Goal: Task Accomplishment & Management: Use online tool/utility

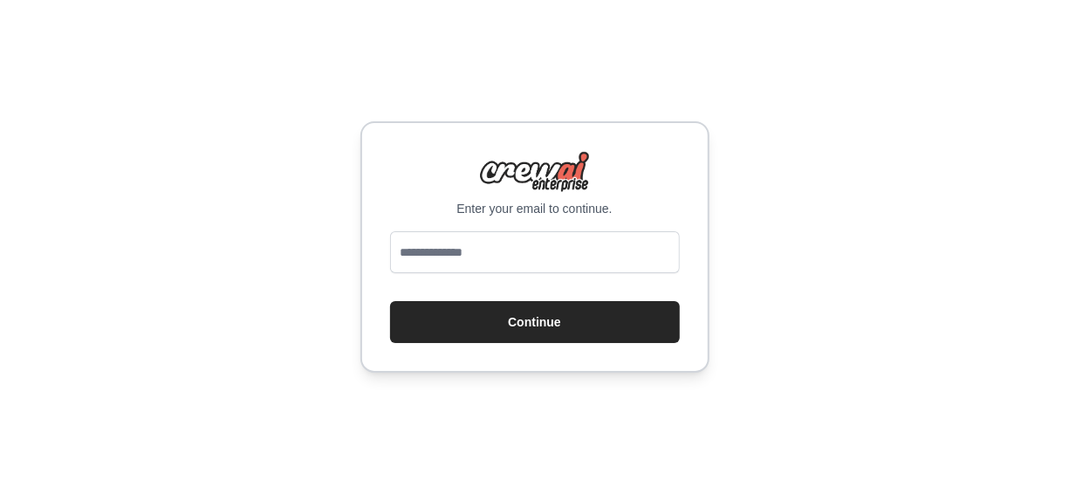
type input "**********"
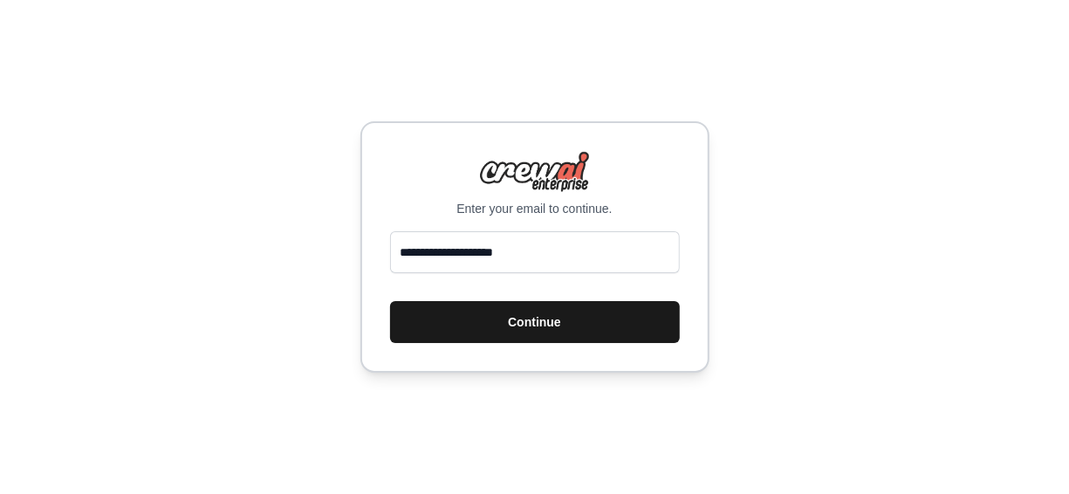
click at [577, 323] on button "Continue" at bounding box center [535, 322] width 290 height 42
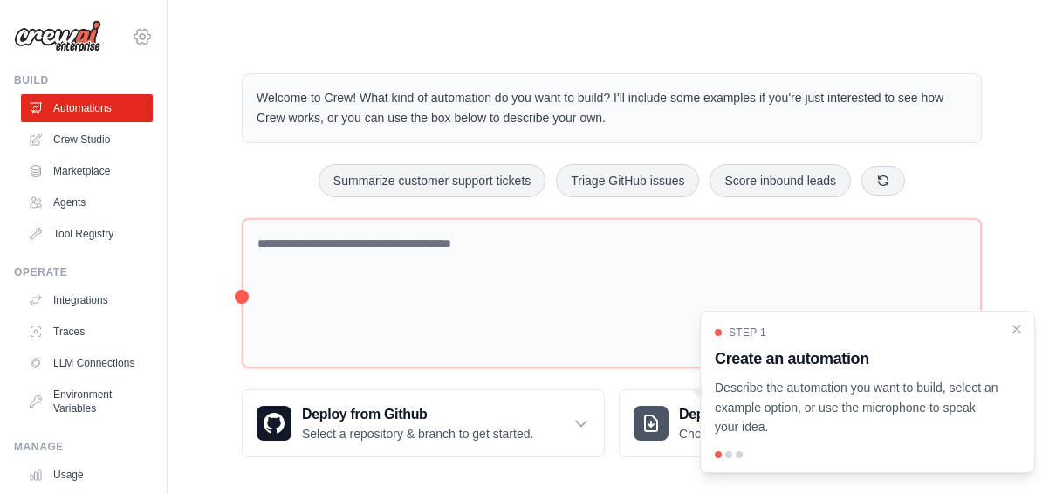
click at [132, 41] on icon at bounding box center [142, 36] width 21 height 21
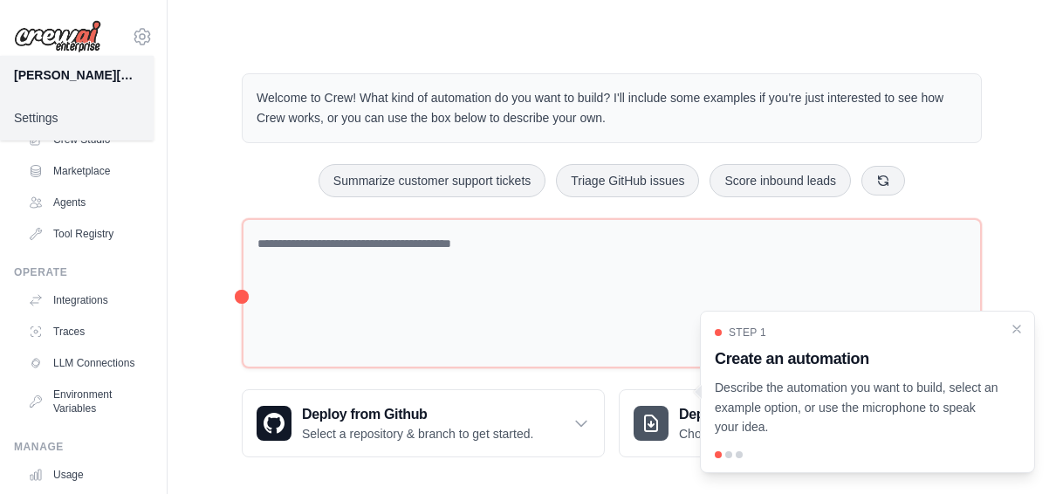
click at [31, 120] on link "Settings" at bounding box center [77, 117] width 154 height 31
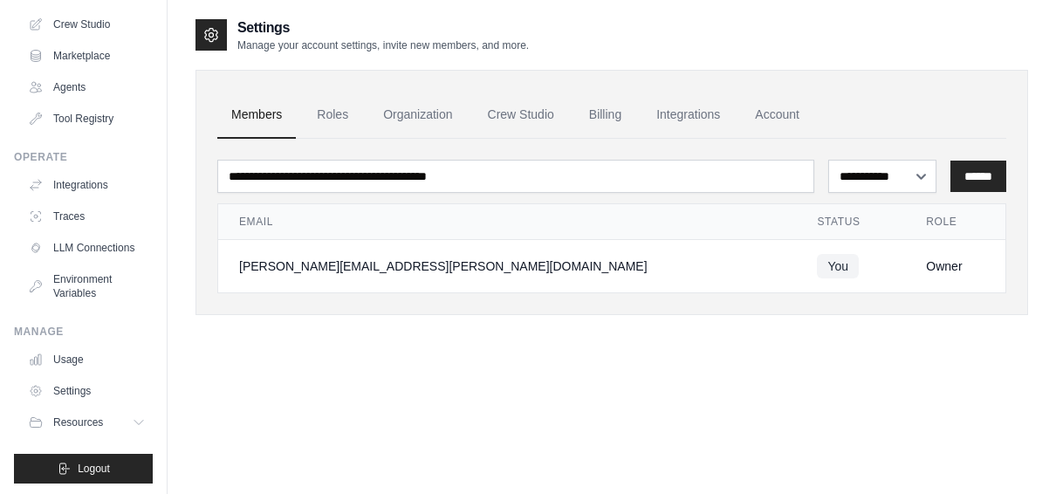
scroll to position [116, 0]
click at [120, 431] on button "Resources" at bounding box center [89, 422] width 132 height 28
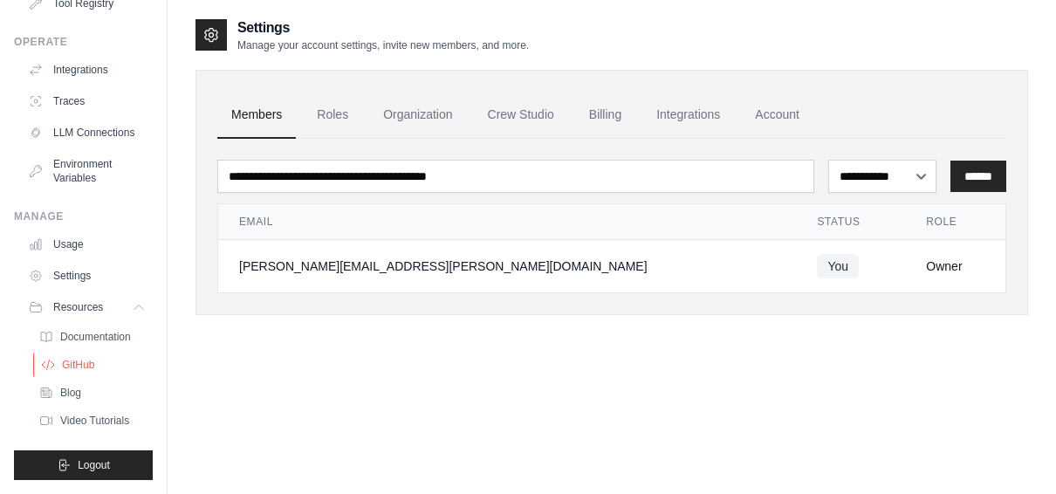
scroll to position [258, 0]
click at [134, 300] on icon at bounding box center [141, 307] width 14 height 14
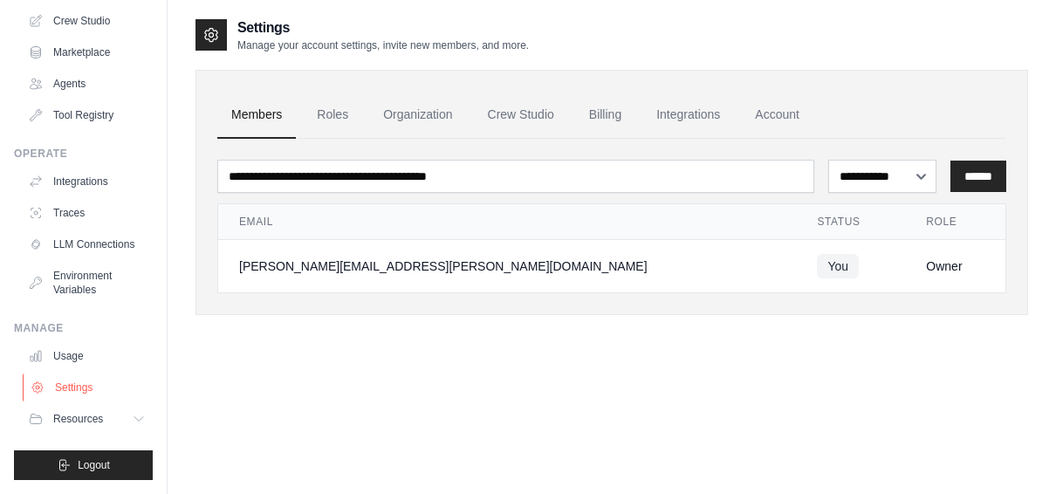
click at [104, 386] on link "Settings" at bounding box center [89, 388] width 132 height 28
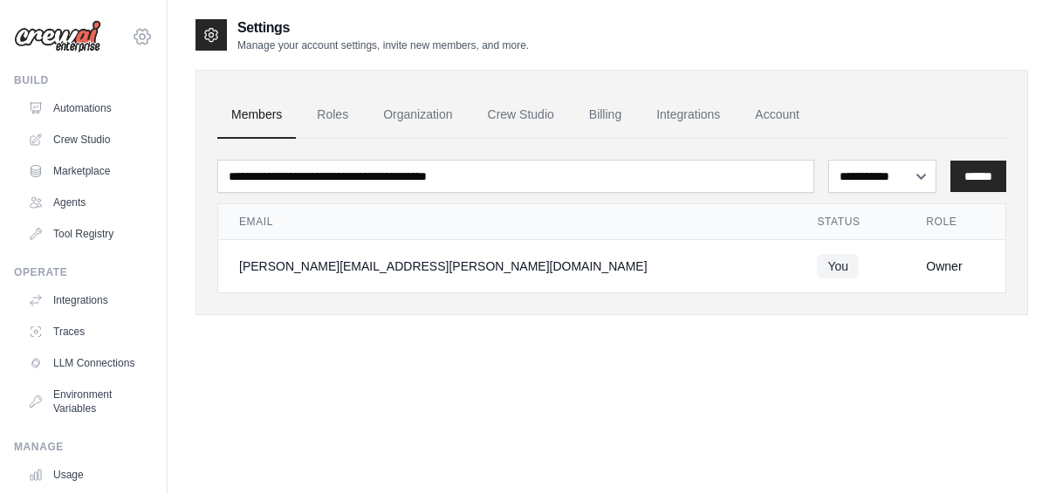
click at [140, 34] on icon at bounding box center [142, 36] width 5 height 5
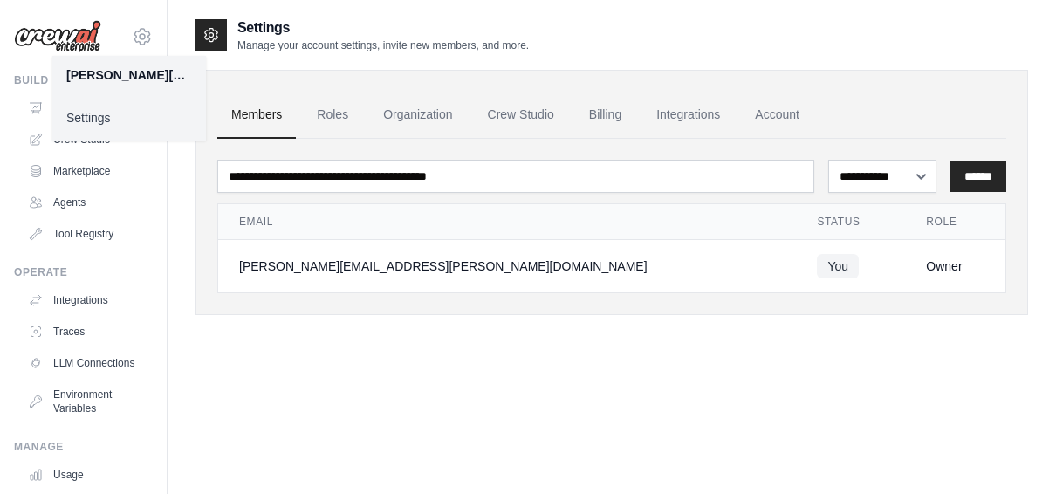
click at [331, 378] on div "**********" at bounding box center [612, 264] width 833 height 494
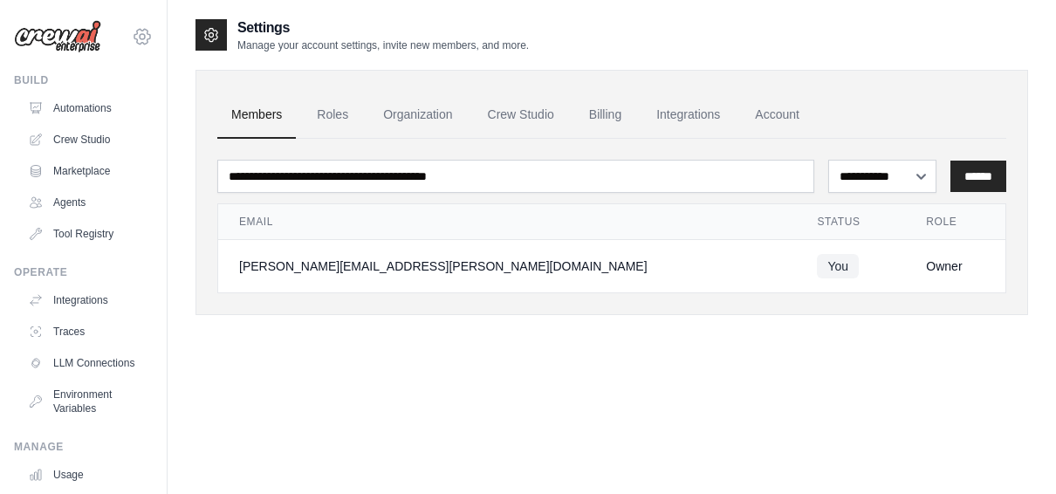
click at [138, 41] on icon at bounding box center [142, 36] width 21 height 21
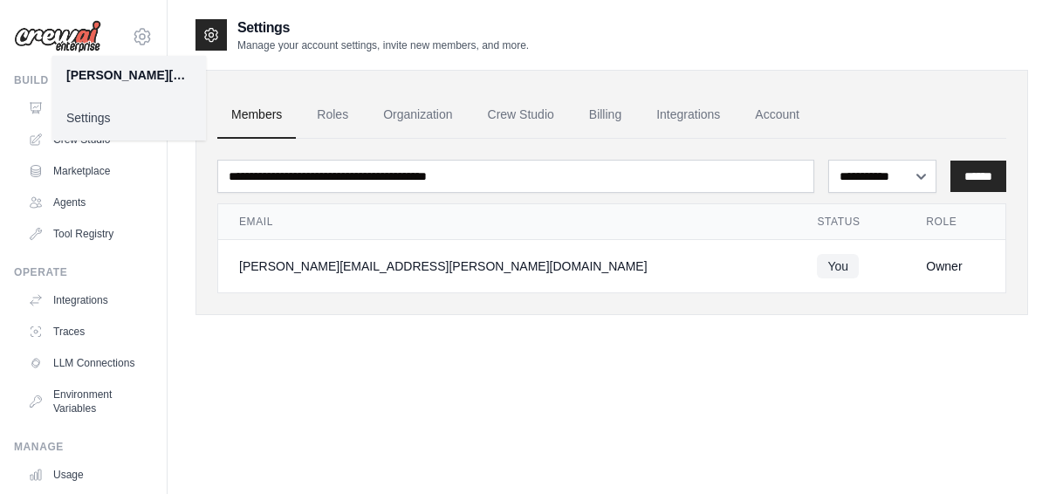
click at [418, 0] on main "**********" at bounding box center [612, 264] width 889 height 529
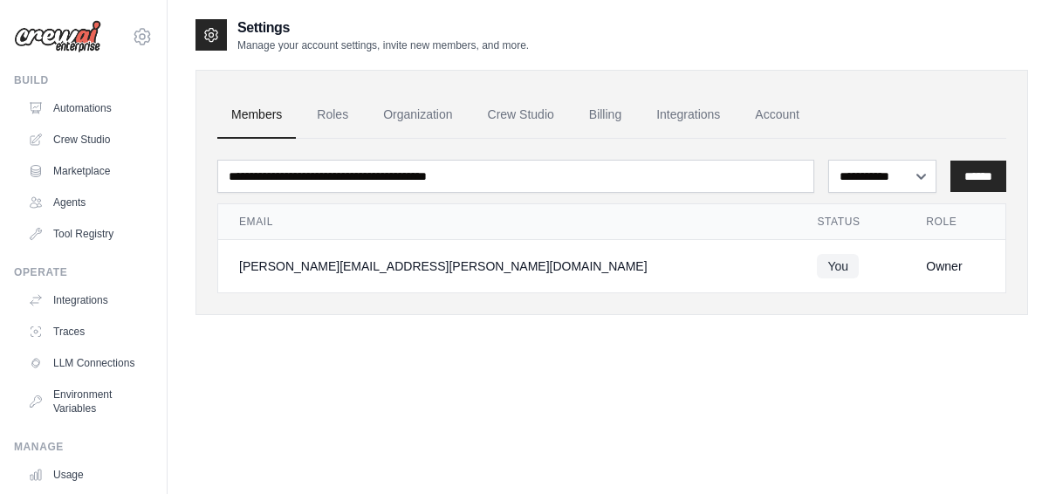
click at [55, 51] on img at bounding box center [57, 36] width 87 height 33
click at [55, 47] on img at bounding box center [57, 36] width 87 height 33
click at [62, 38] on img at bounding box center [57, 36] width 87 height 33
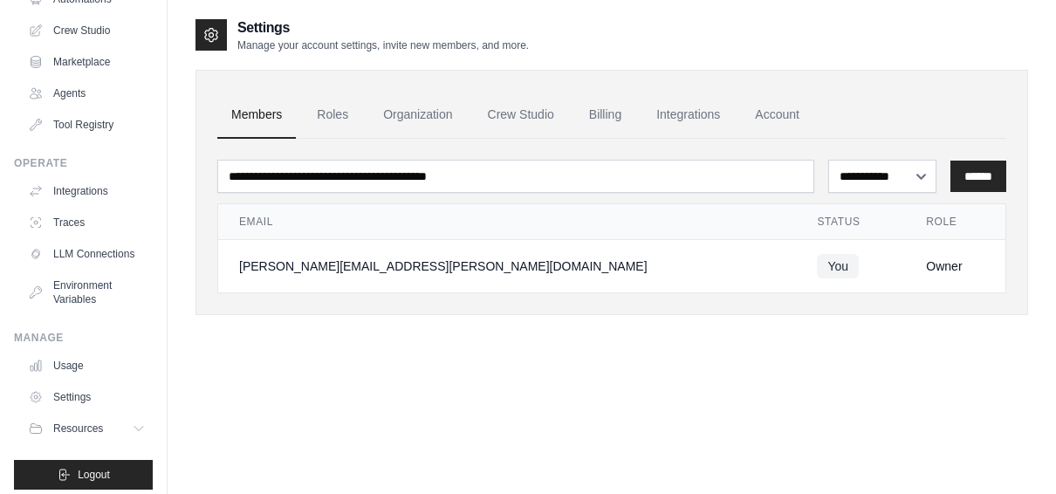
scroll to position [132, 0]
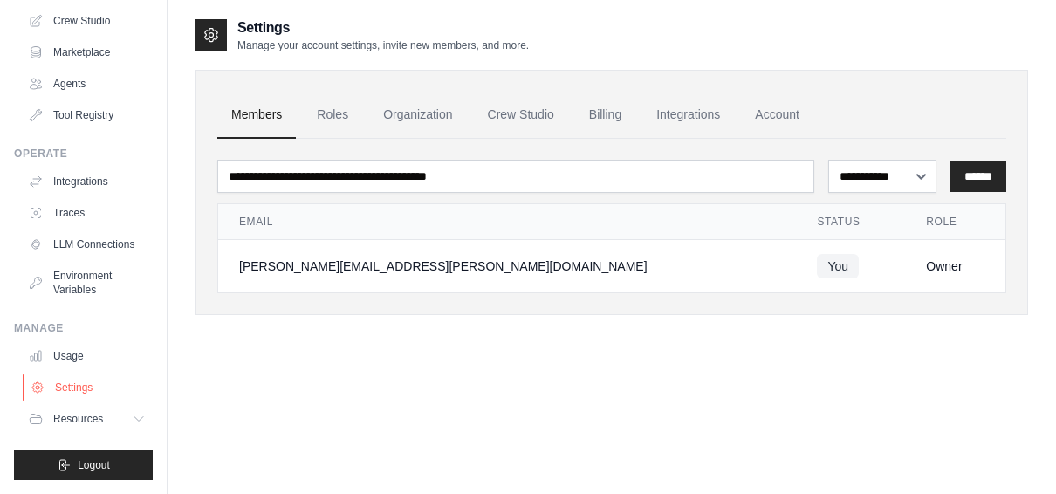
click at [89, 382] on link "Settings" at bounding box center [89, 388] width 132 height 28
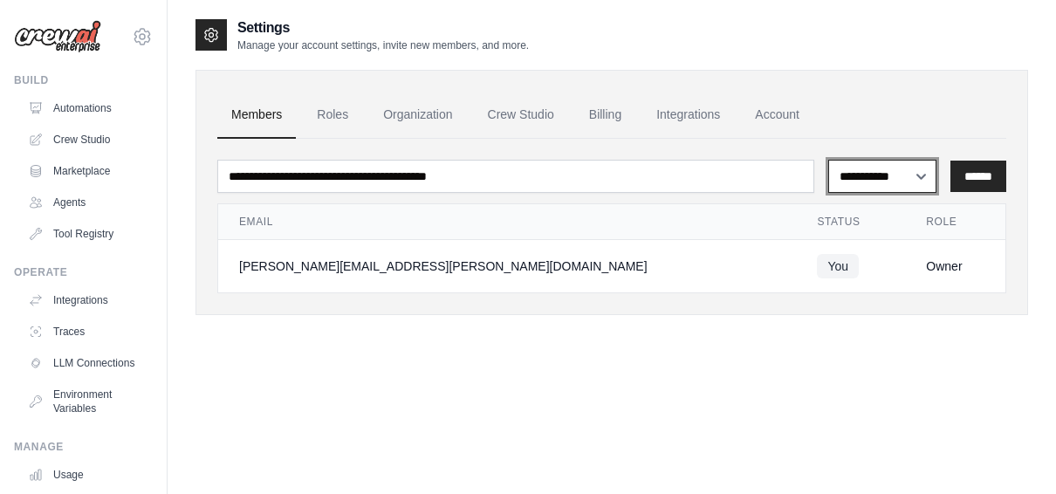
click at [919, 175] on select "**********" at bounding box center [882, 176] width 108 height 32
click at [799, 113] on link "Account" at bounding box center [777, 115] width 72 height 47
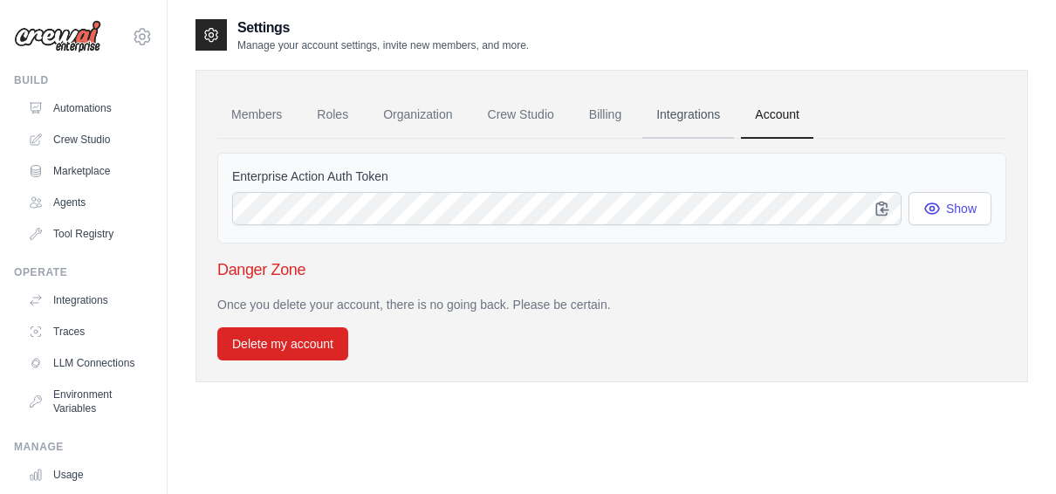
click at [727, 124] on link "Integrations" at bounding box center [688, 115] width 92 height 47
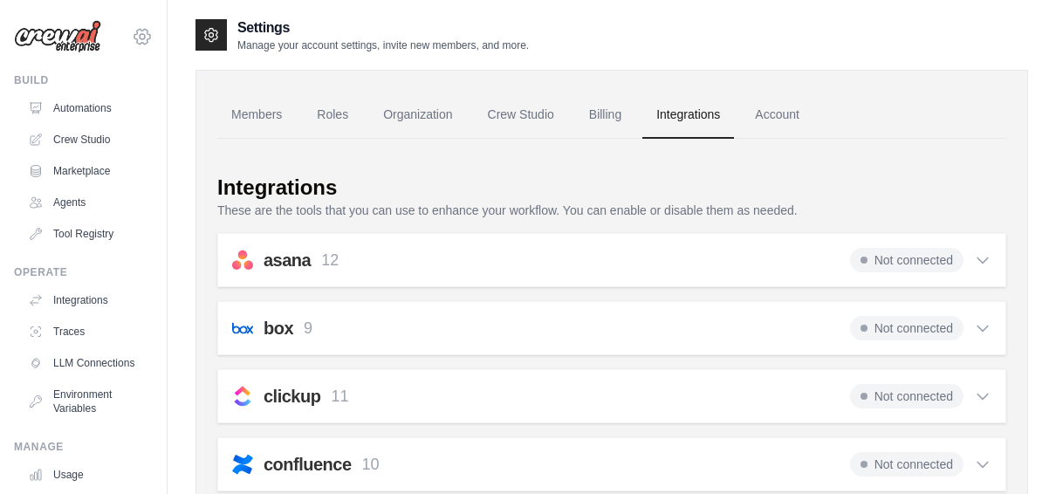
click at [132, 42] on icon at bounding box center [142, 36] width 21 height 21
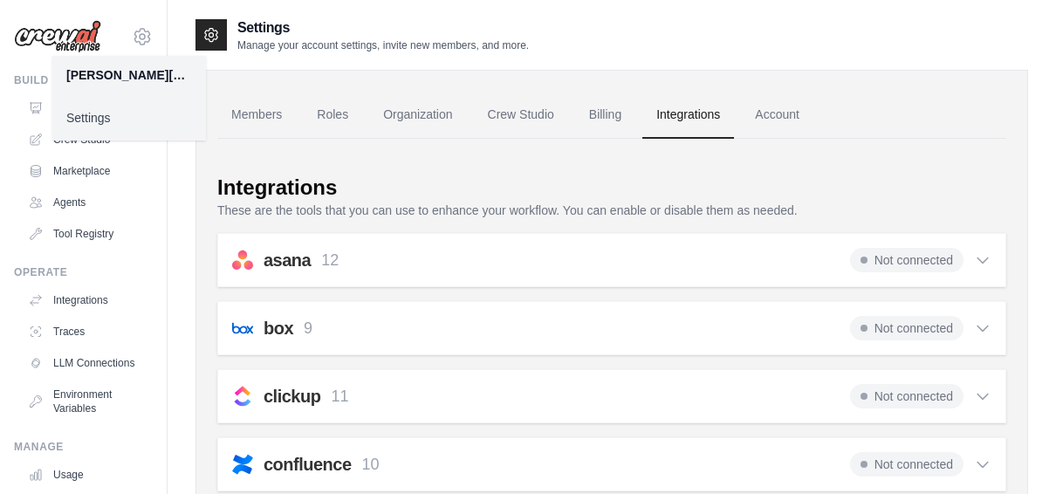
click at [120, 116] on link "Settings" at bounding box center [129, 117] width 154 height 31
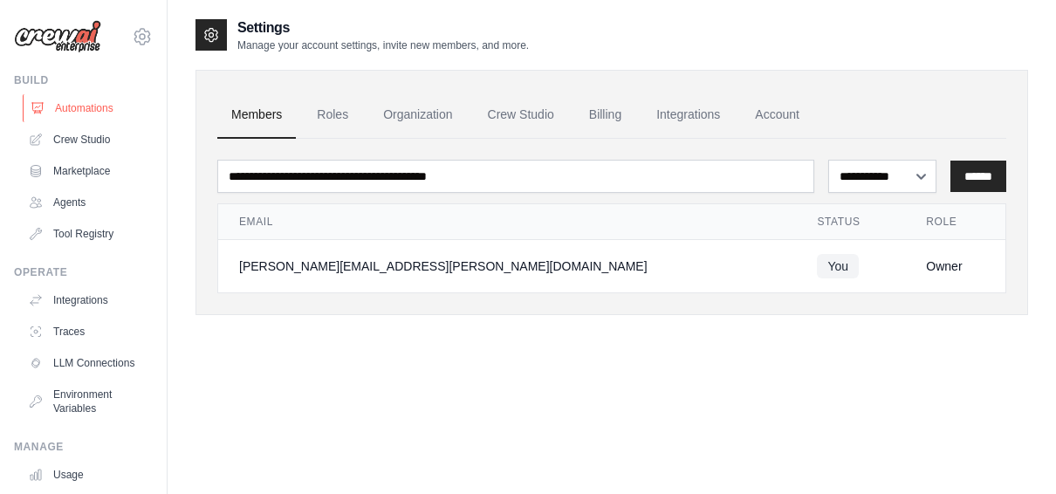
click at [58, 114] on link "Automations" at bounding box center [89, 108] width 132 height 28
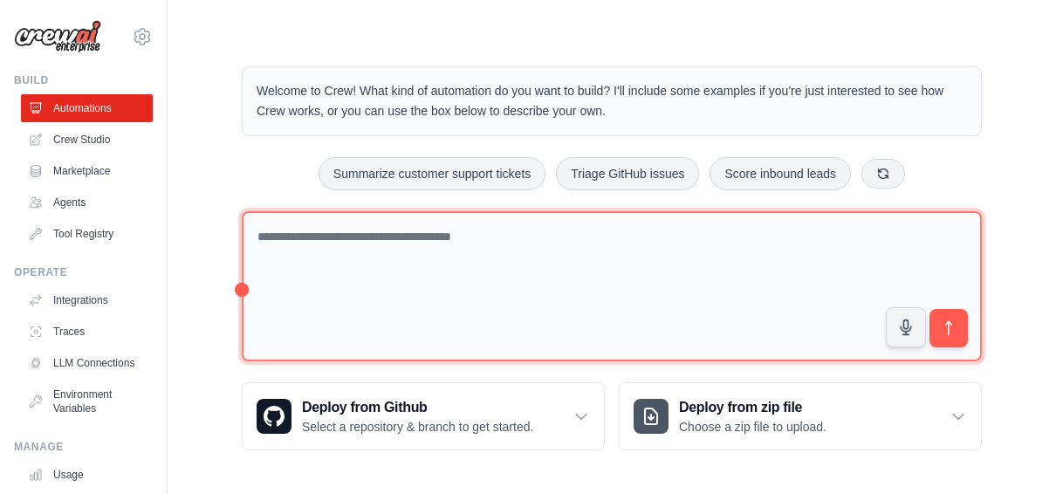
click at [309, 236] on textarea at bounding box center [612, 286] width 740 height 151
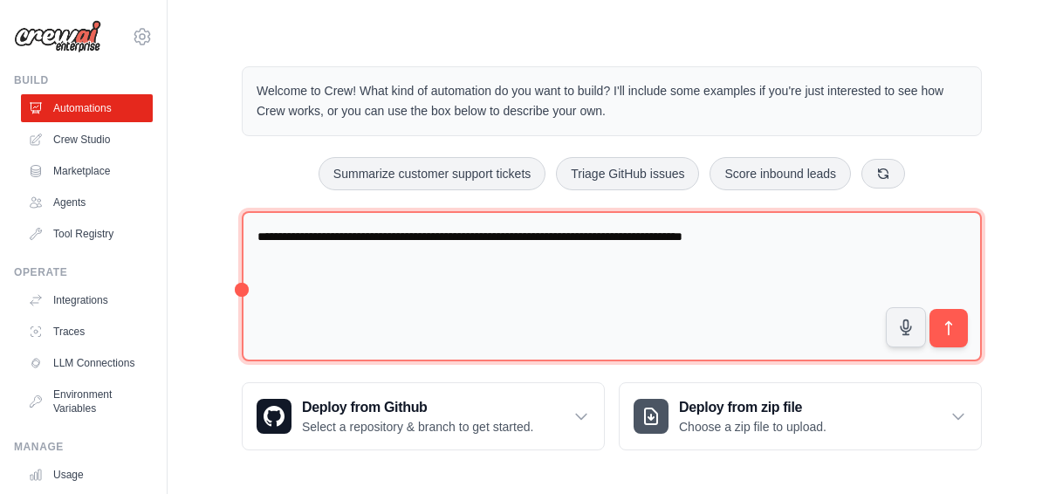
click at [822, 290] on textarea "**********" at bounding box center [612, 286] width 740 height 151
click at [0, 0] on span "*********" at bounding box center [0, 0] width 0 height 0
click at [886, 244] on textarea "**********" at bounding box center [612, 286] width 740 height 151
type textarea "**********"
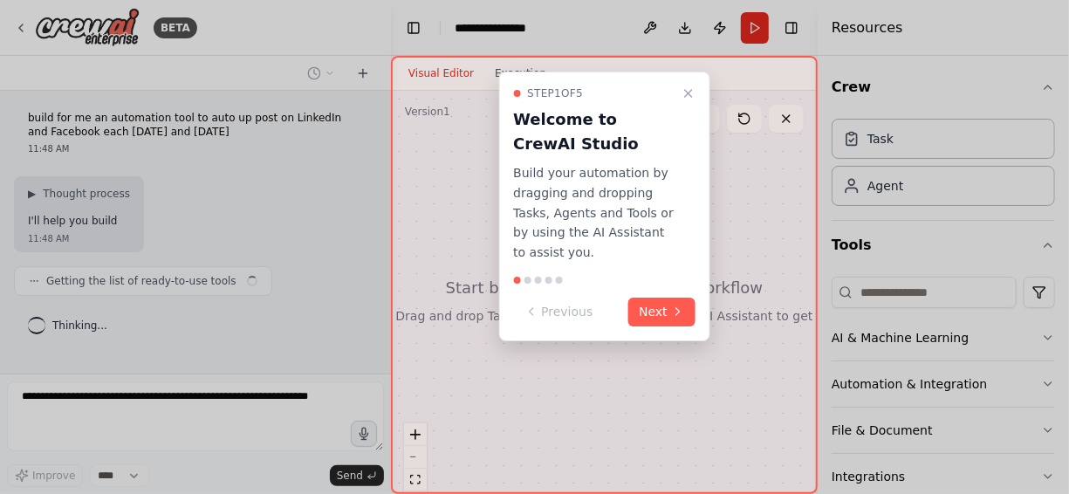
click at [658, 306] on div "Step 1 of 5 Welcome to CrewAI Studio Build your automation by dragging and drop…" at bounding box center [604, 207] width 212 height 270
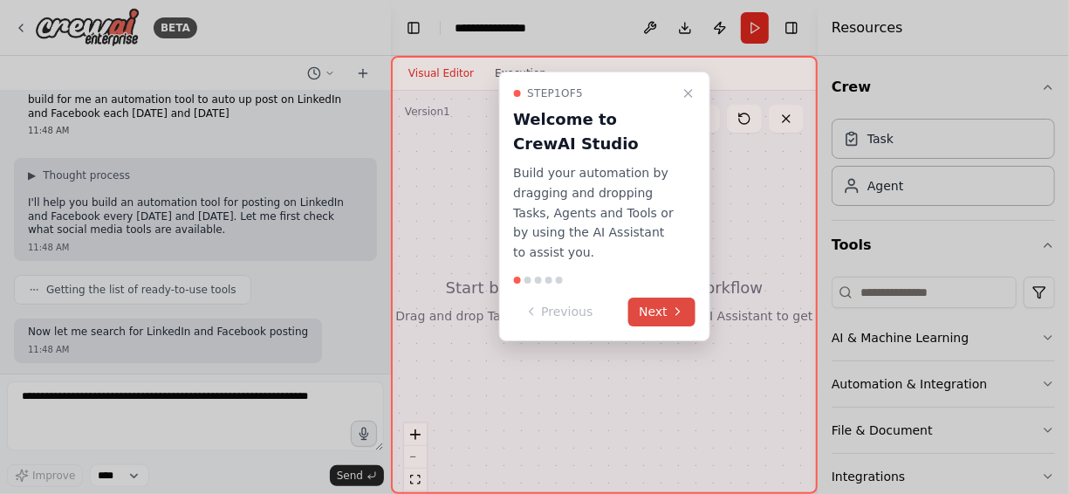
click at [668, 298] on button "Next" at bounding box center [661, 312] width 67 height 29
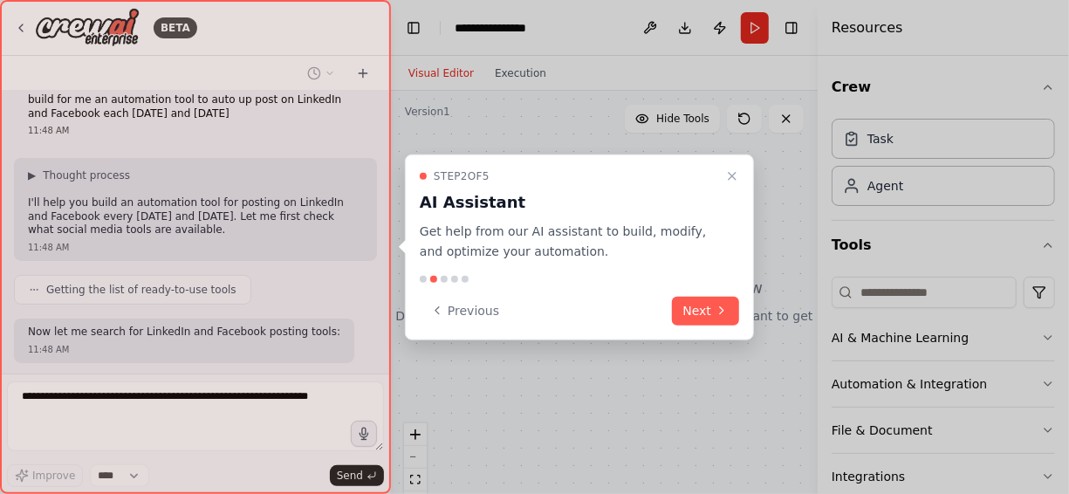
scroll to position [106, 0]
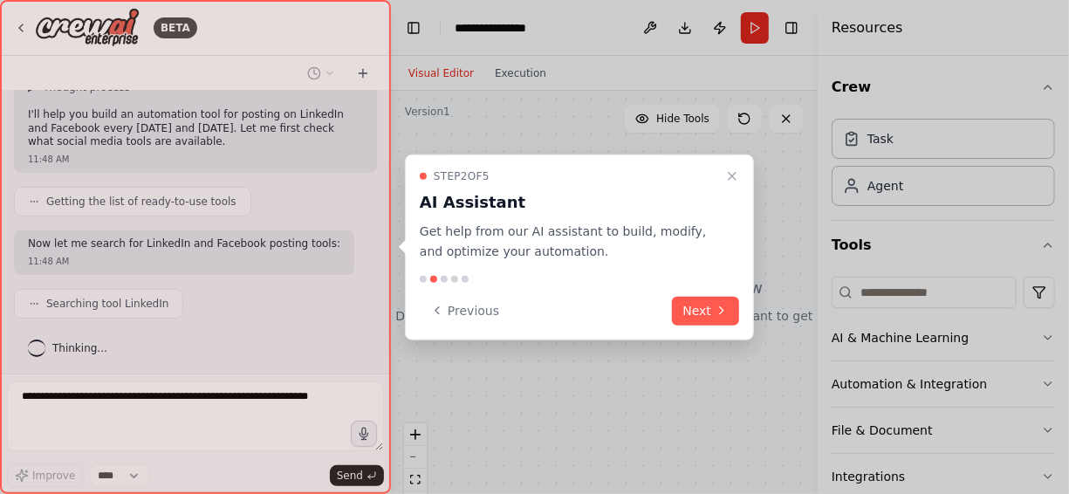
click at [706, 325] on div "Step 2 of 5 AI Assistant Get help from our AI assistant to build, modify, and o…" at bounding box center [579, 248] width 349 height 186
click at [696, 308] on button "Next" at bounding box center [705, 310] width 67 height 29
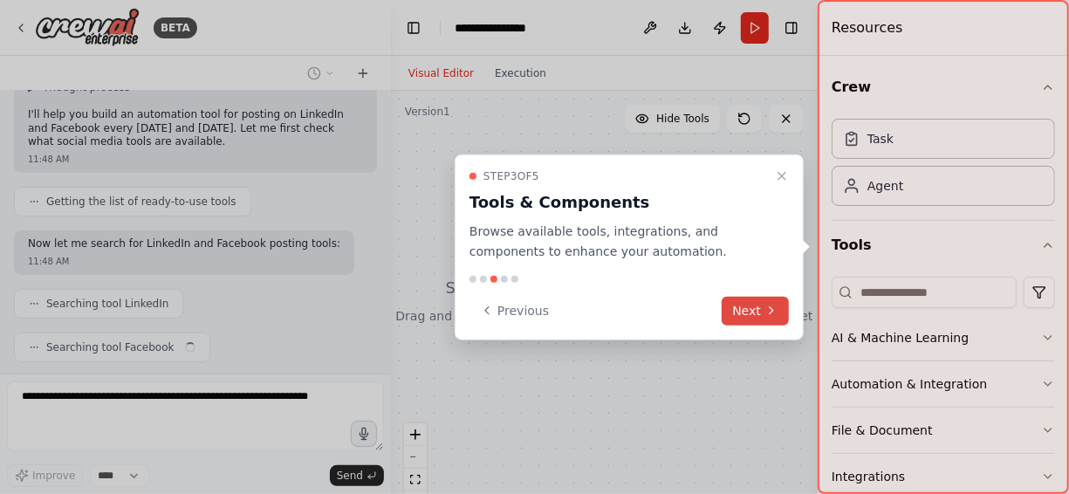
scroll to position [150, 0]
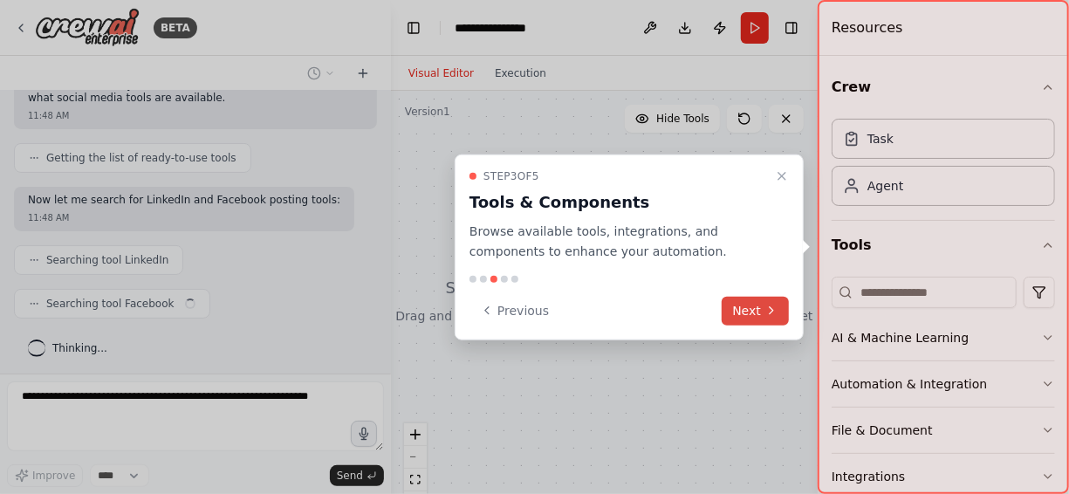
click at [696, 308] on div "Previous Next" at bounding box center [629, 310] width 319 height 29
click at [759, 311] on button "Next" at bounding box center [755, 310] width 67 height 29
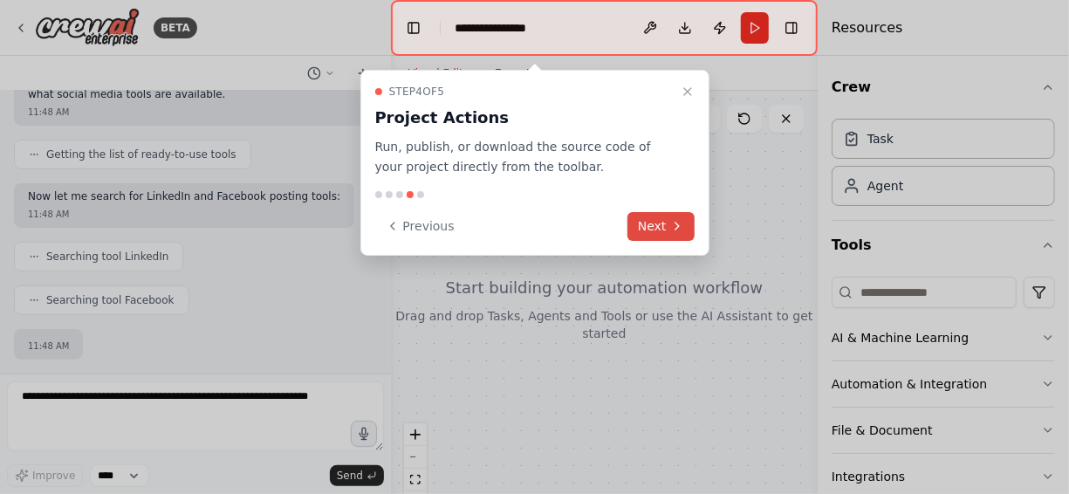
click at [646, 227] on button "Next" at bounding box center [661, 226] width 67 height 29
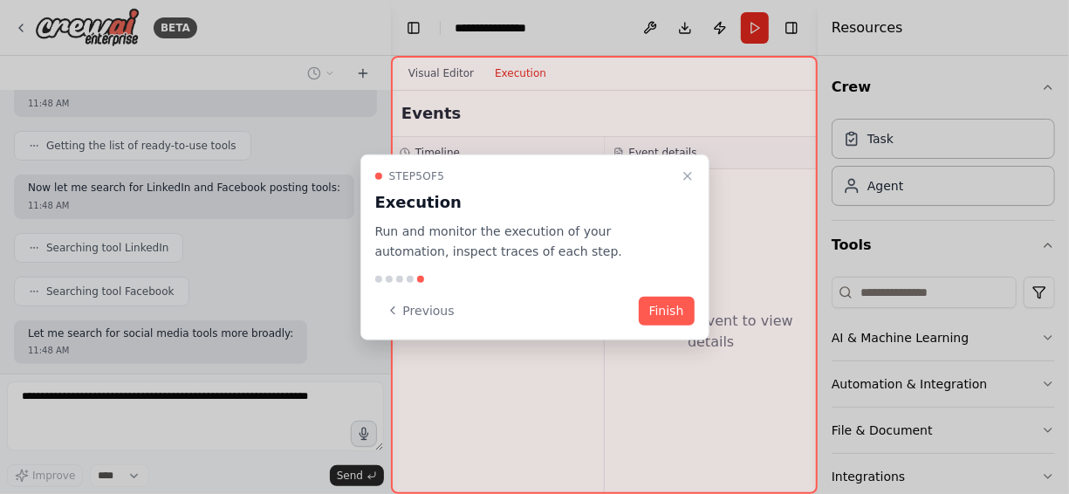
scroll to position [251, 0]
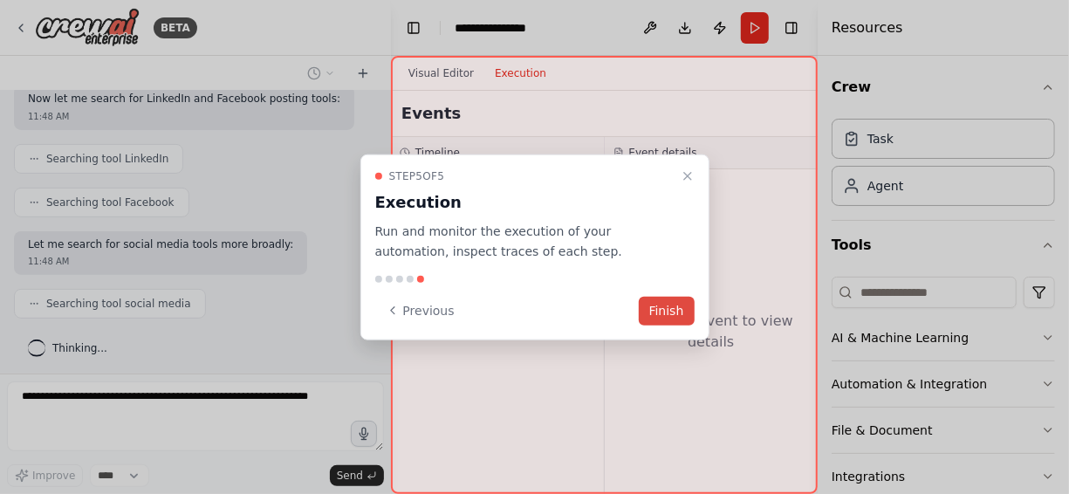
click at [655, 300] on button "Finish" at bounding box center [667, 310] width 56 height 29
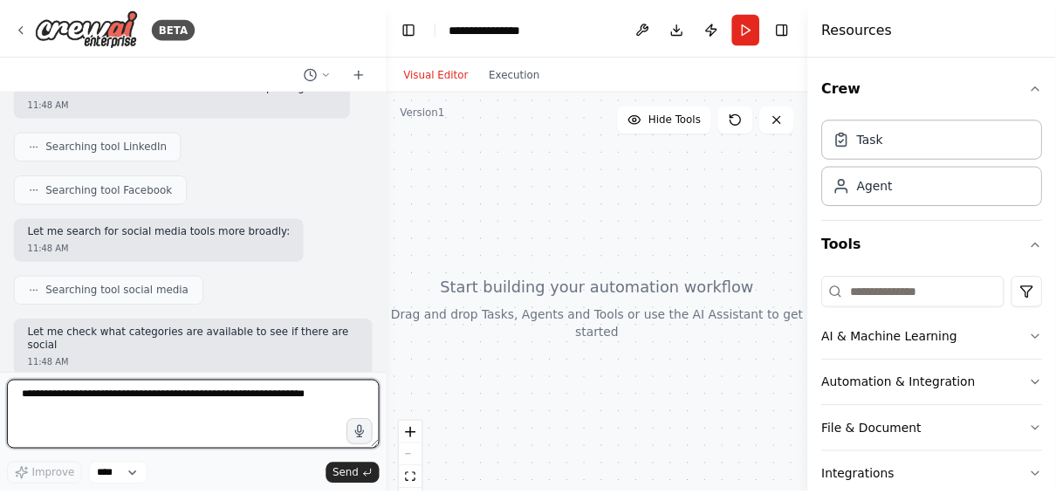
scroll to position [278, 0]
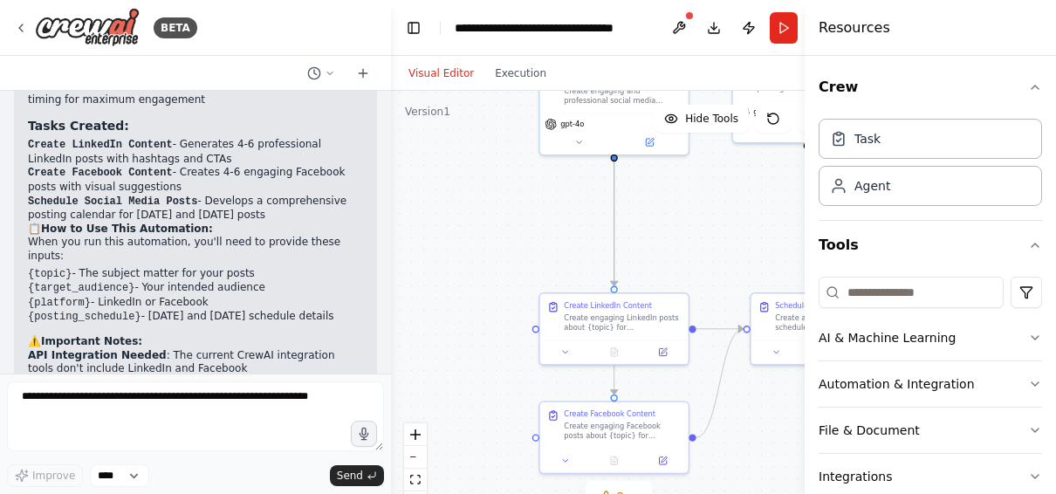
drag, startPoint x: 556, startPoint y: 146, endPoint x: 644, endPoint y: -7, distance: 176.4
click at [644, 0] on html "BETA build for me an automation tool to auto up post on LinkedIn and Facebook e…" at bounding box center [528, 247] width 1056 height 494
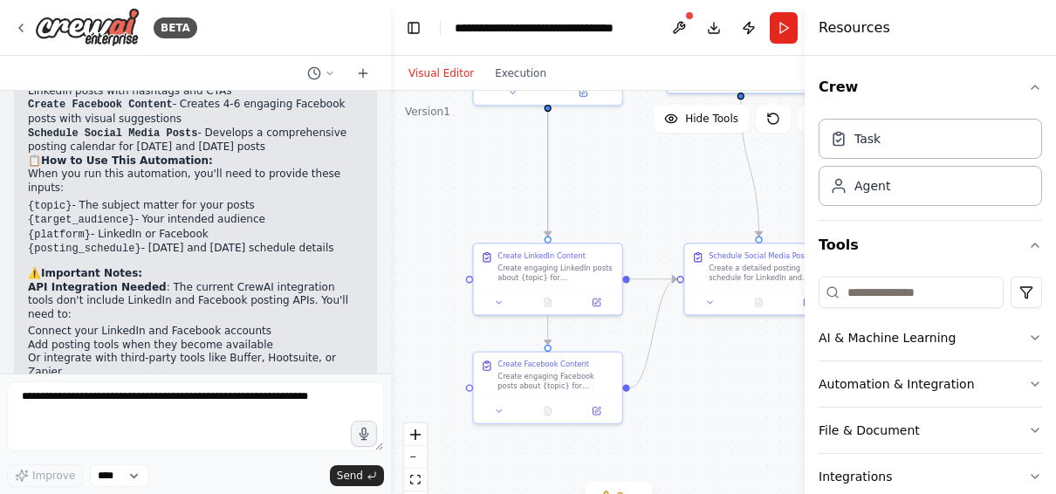
drag, startPoint x: 648, startPoint y: 173, endPoint x: 610, endPoint y: 162, distance: 39.0
click at [646, 168] on div ".deletable-edge-delete-btn { width: 20px; height: 20px; border: 0px solid #ffff…" at bounding box center [619, 309] width 456 height 436
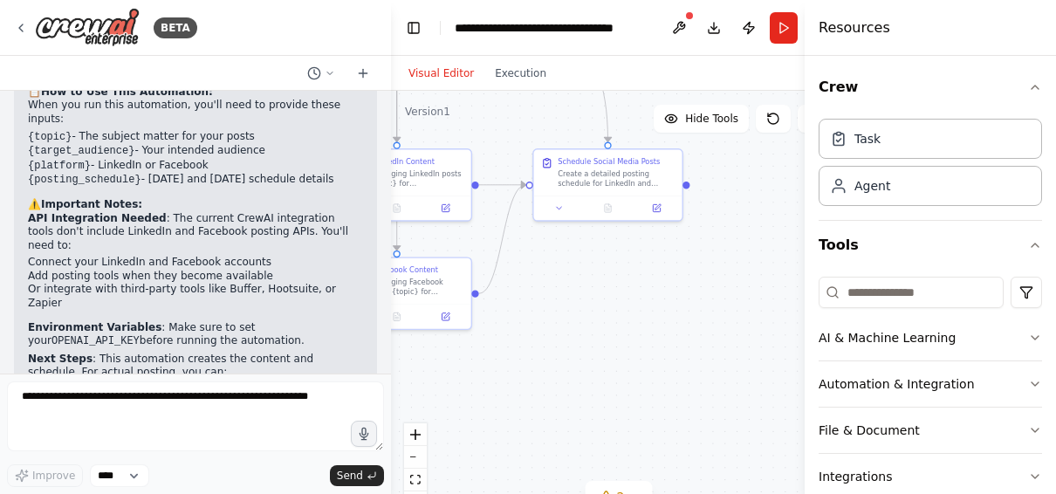
click at [532, 128] on div ".deletable-edge-delete-btn { width: 20px; height: 20px; border: 0px solid #ffff…" at bounding box center [619, 309] width 456 height 436
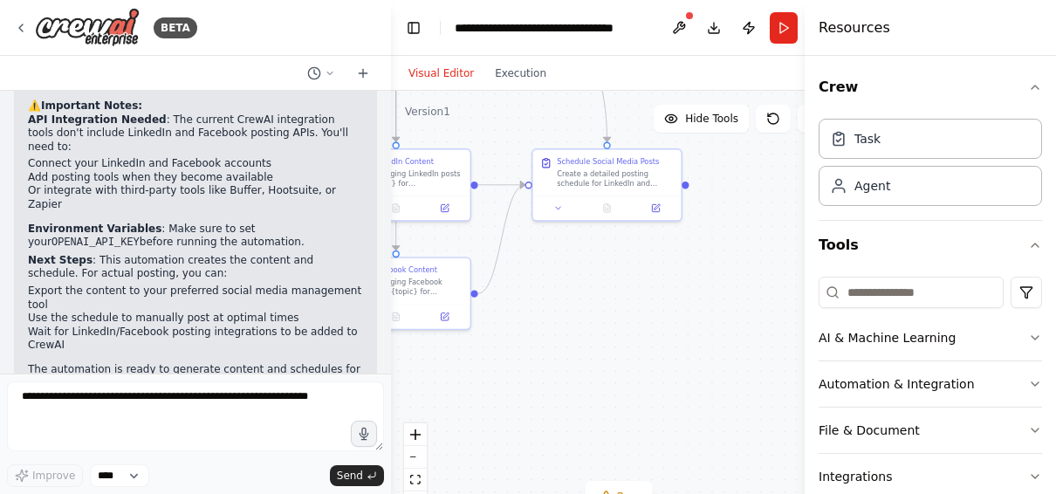
scroll to position [1439, 0]
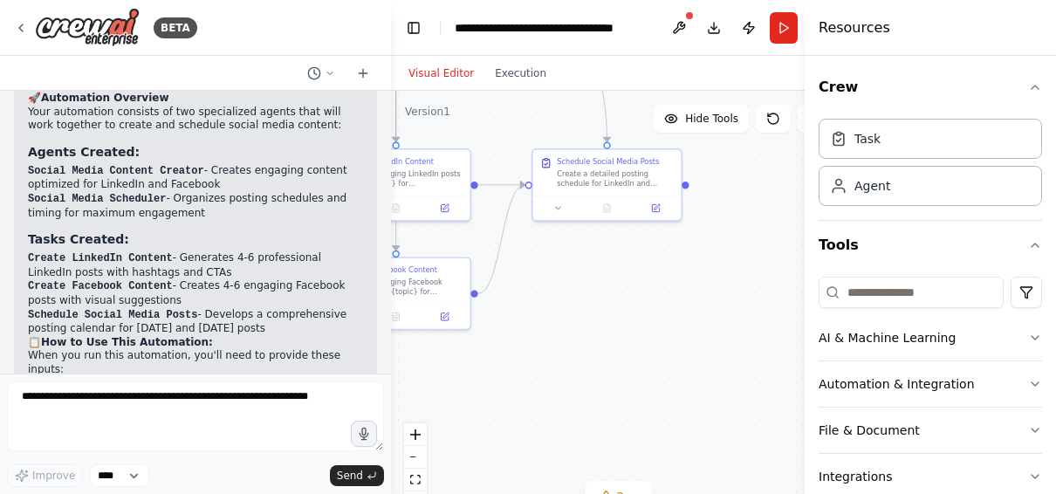
click at [770, 421] on div ".deletable-edge-delete-btn { width: 20px; height: 20px; border: 0px solid #ffff…" at bounding box center [619, 309] width 456 height 436
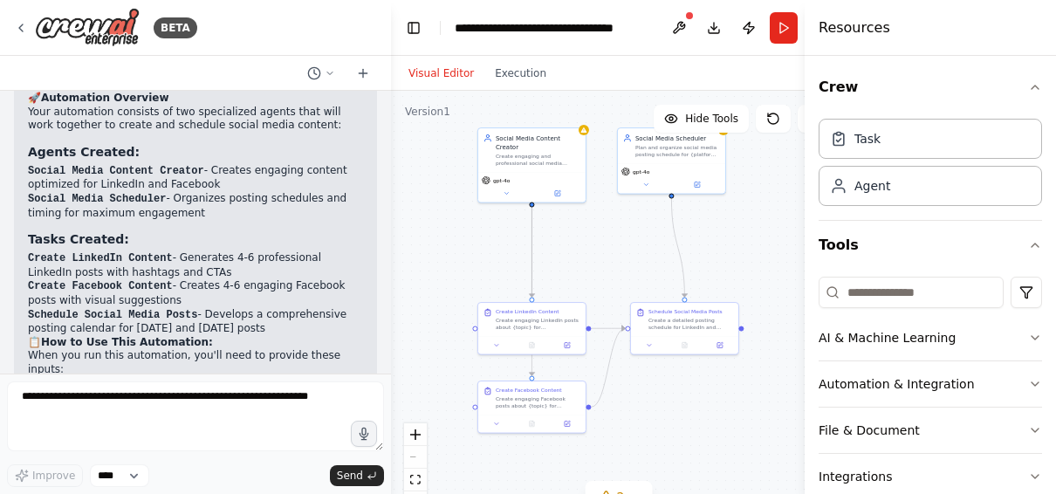
drag, startPoint x: 601, startPoint y: 203, endPoint x: 584, endPoint y: 258, distance: 58.3
click at [590, 257] on div ".deletable-edge-delete-btn { width: 20px; height: 20px; border: 0px solid #ffff…" at bounding box center [619, 309] width 456 height 436
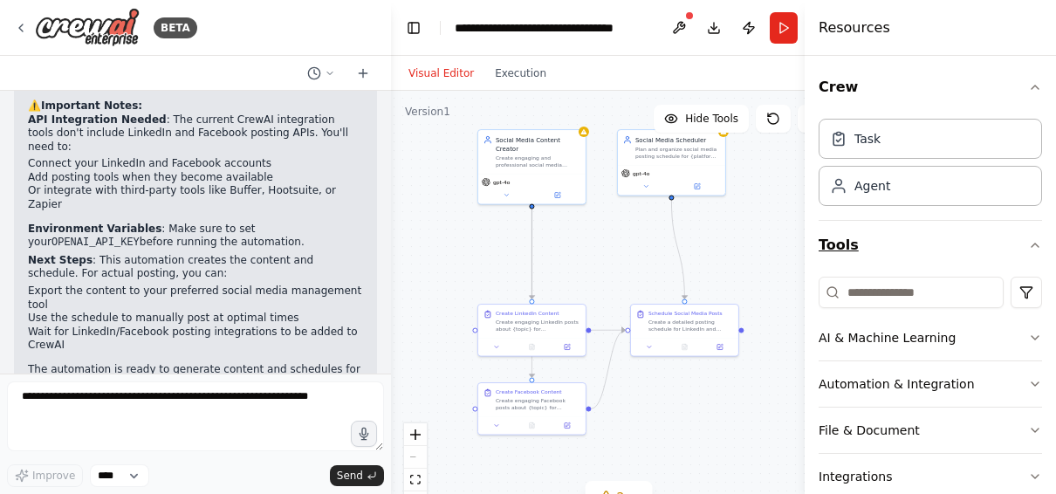
scroll to position [123, 0]
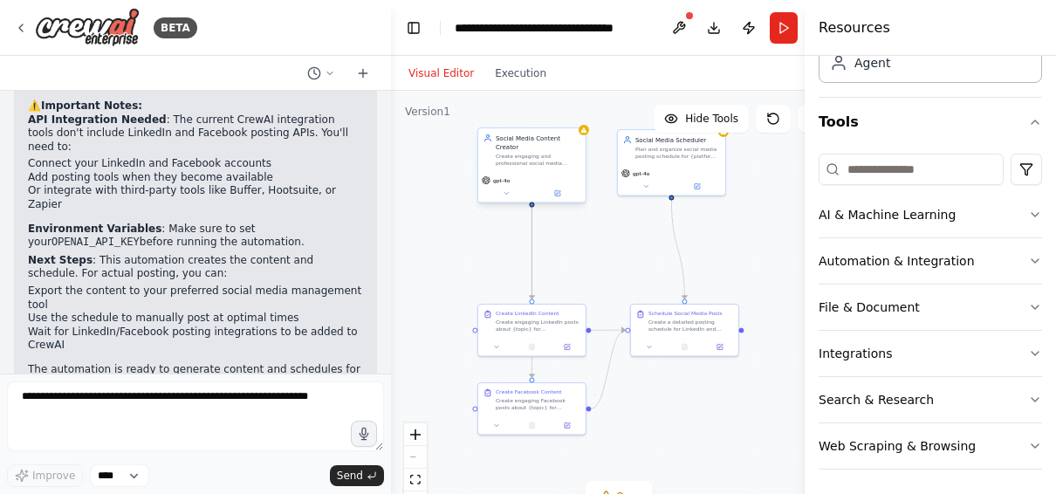
click at [539, 161] on div "Social Media Content Creator Create engaging and professional social media cont…" at bounding box center [531, 150] width 107 height 44
click at [591, 211] on div ".deletable-edge-delete-btn { width: 20px; height: 20px; border: 0px solid #ffff…" at bounding box center [619, 309] width 456 height 436
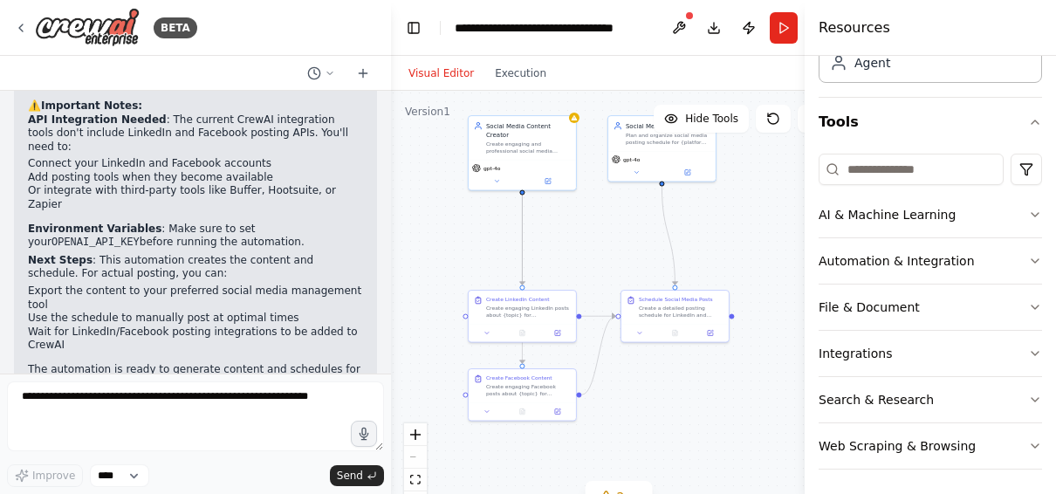
drag, startPoint x: 591, startPoint y: 257, endPoint x: 579, endPoint y: 262, distance: 13.3
click at [579, 262] on div ".deletable-edge-delete-btn { width: 20px; height: 20px; border: 0px solid #ffff…" at bounding box center [619, 309] width 456 height 436
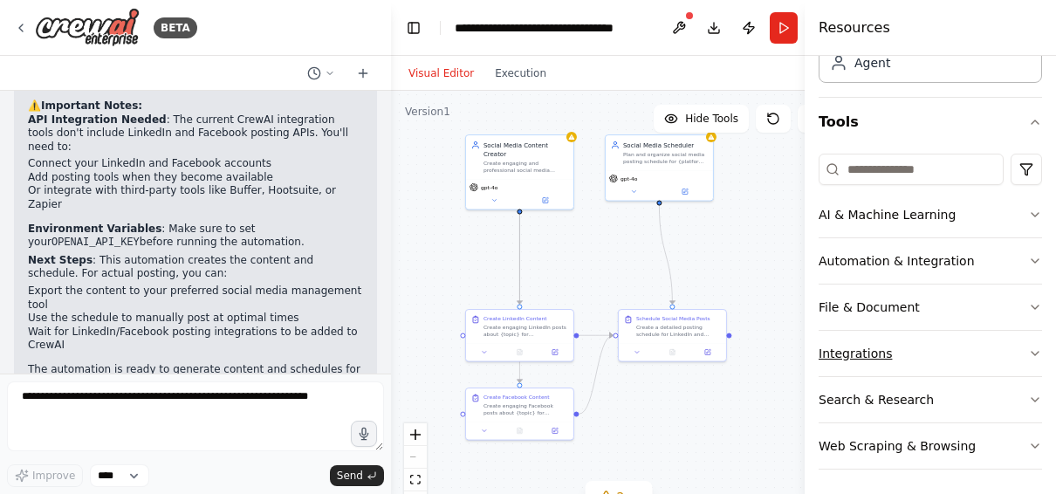
scroll to position [0, 0]
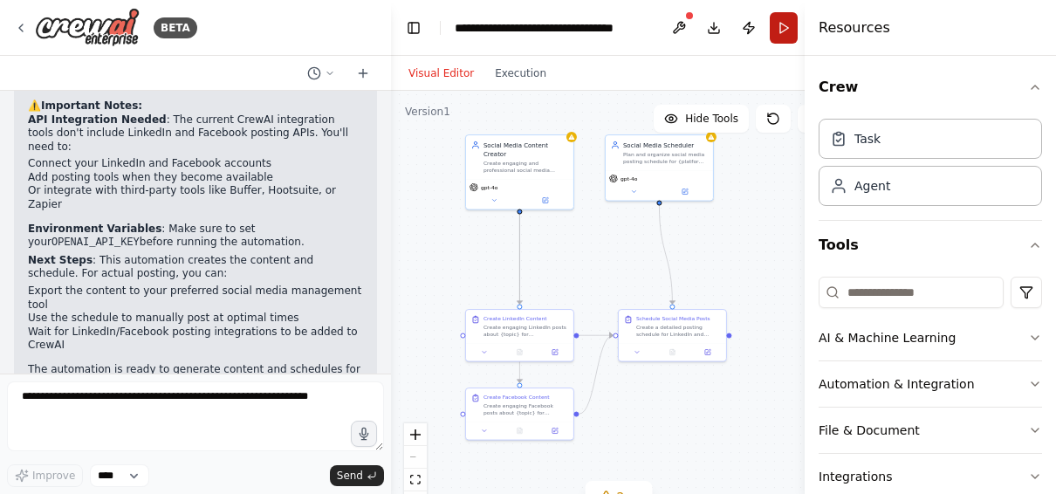
click at [780, 35] on button "Run" at bounding box center [784, 27] width 28 height 31
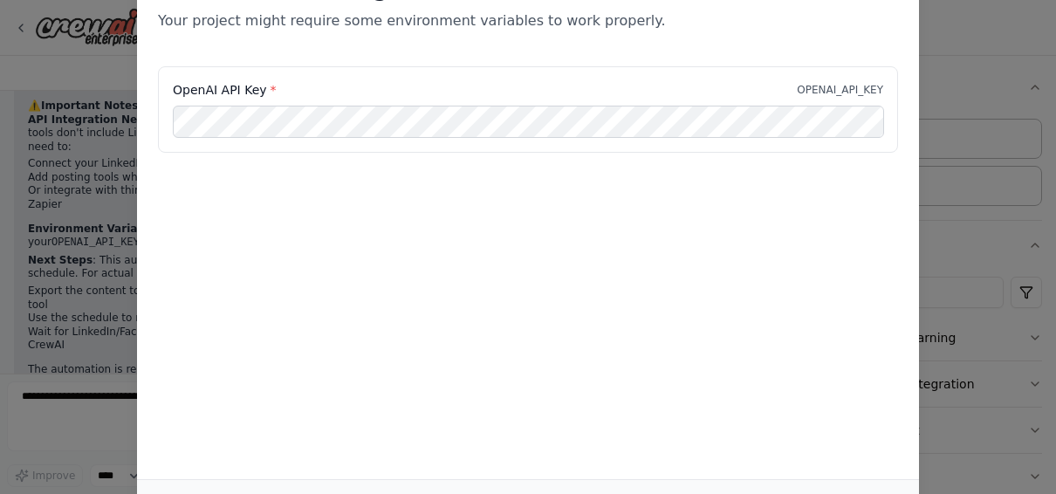
click at [944, 74] on div "Environment configuration Your project might require some environment variables…" at bounding box center [528, 247] width 1056 height 494
click at [1055, 110] on div "Environment configuration Your project might require some environment variables…" at bounding box center [528, 247] width 1056 height 494
click at [989, 86] on div "Environment configuration Your project might require some environment variables…" at bounding box center [528, 247] width 1056 height 494
drag, startPoint x: 1017, startPoint y: 226, endPoint x: 997, endPoint y: 228, distance: 20.2
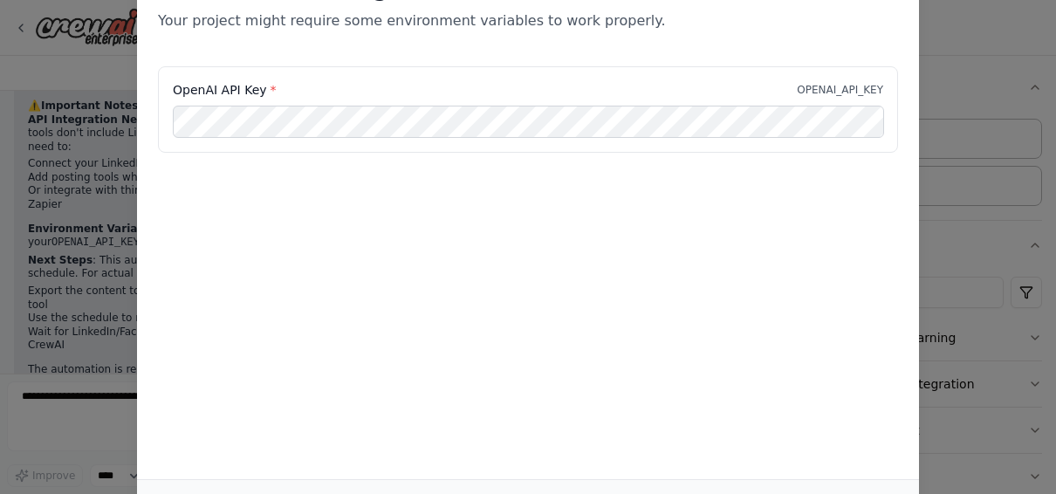
click at [1015, 226] on div "Environment configuration Your project might require some environment variables…" at bounding box center [528, 247] width 1056 height 494
click at [939, 252] on div "Environment configuration Your project might require some environment variables…" at bounding box center [528, 247] width 1056 height 494
click at [57, 258] on div "Environment configuration Your project might require some environment variables…" at bounding box center [528, 247] width 1056 height 494
drag, startPoint x: 86, startPoint y: 229, endPoint x: 343, endPoint y: 298, distance: 266.6
click at [79, 230] on div "Environment configuration Your project might require some environment variables…" at bounding box center [528, 247] width 1056 height 494
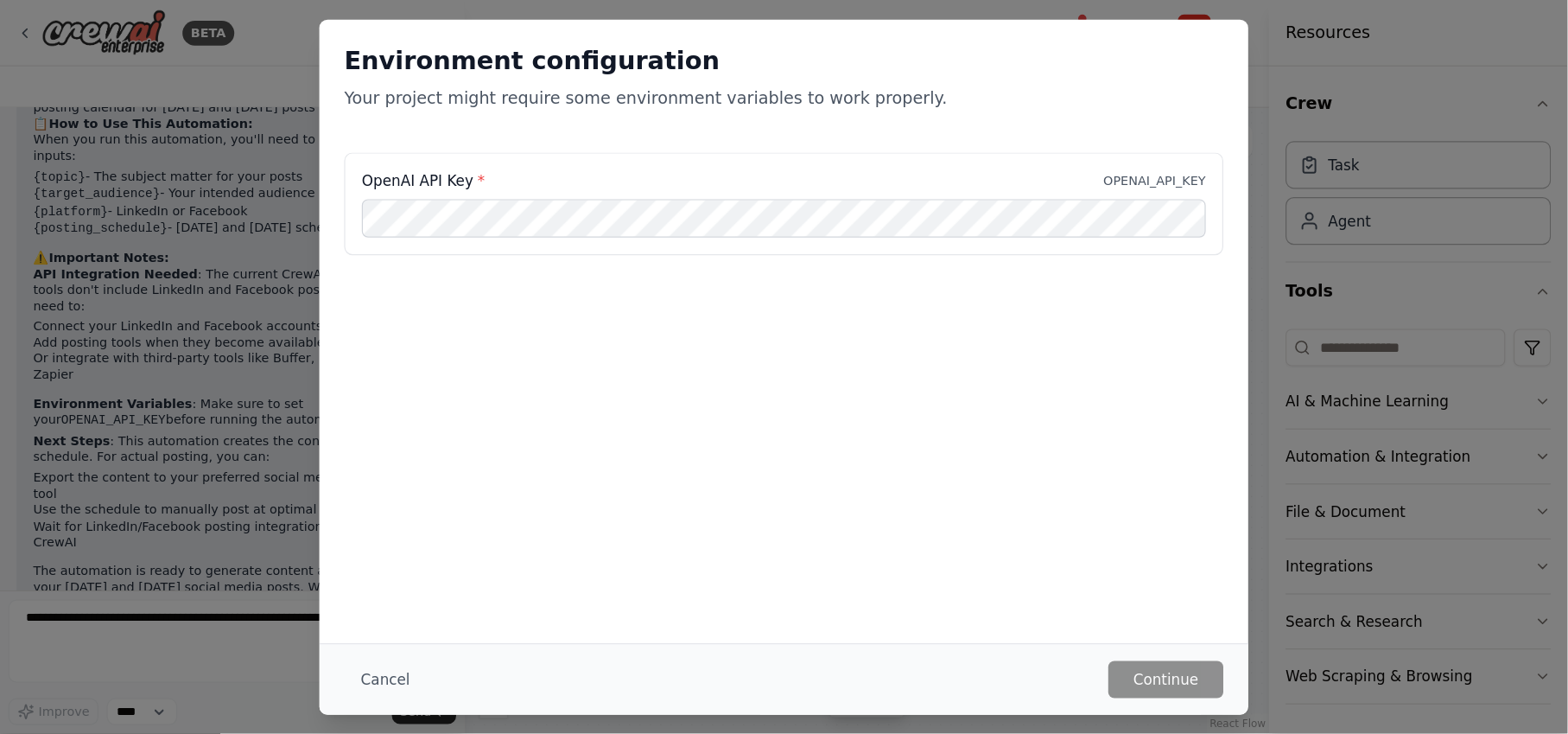
scroll to position [1538, 0]
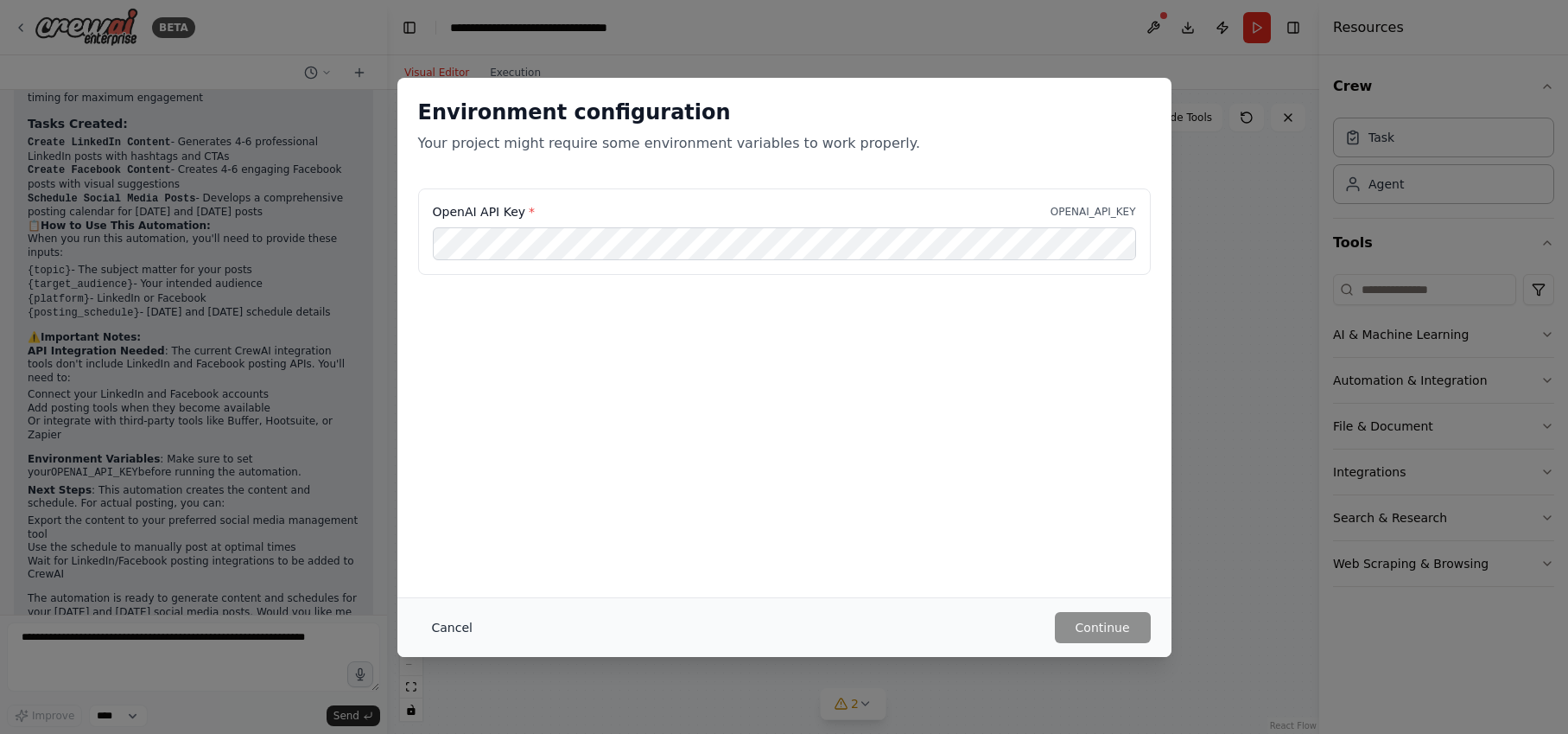
click at [442, 488] on button "Cancel" at bounding box center [451, 627] width 68 height 31
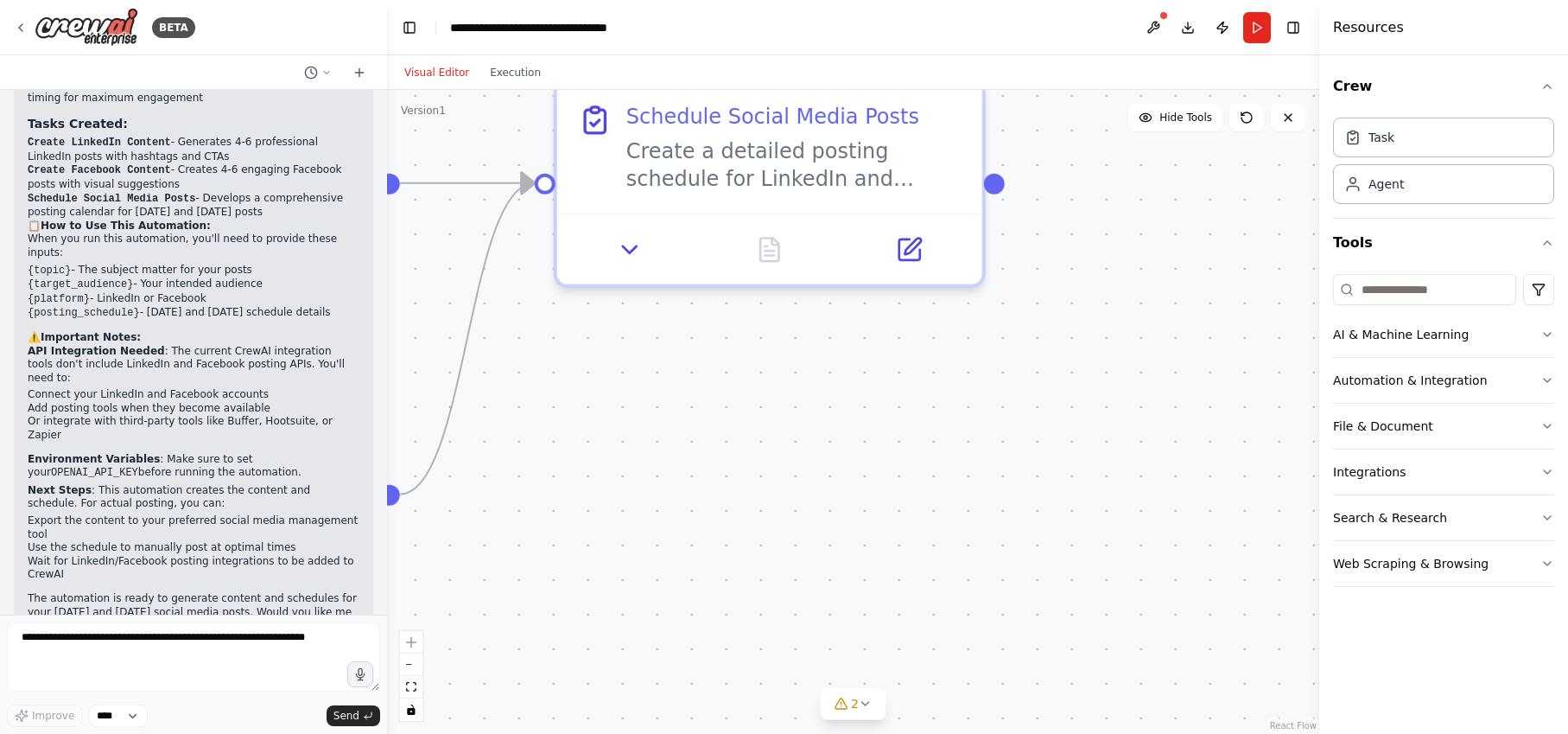
drag, startPoint x: 726, startPoint y: 332, endPoint x: 1203, endPoint y: 332, distance: 477.0
click at [1057, 352] on div ".deletable-edge-delete-btn { width: 20px; height: 20px; border: 0px solid #ffff…" at bounding box center [853, 412] width 932 height 644
